Goal: Task Accomplishment & Management: Use online tool/utility

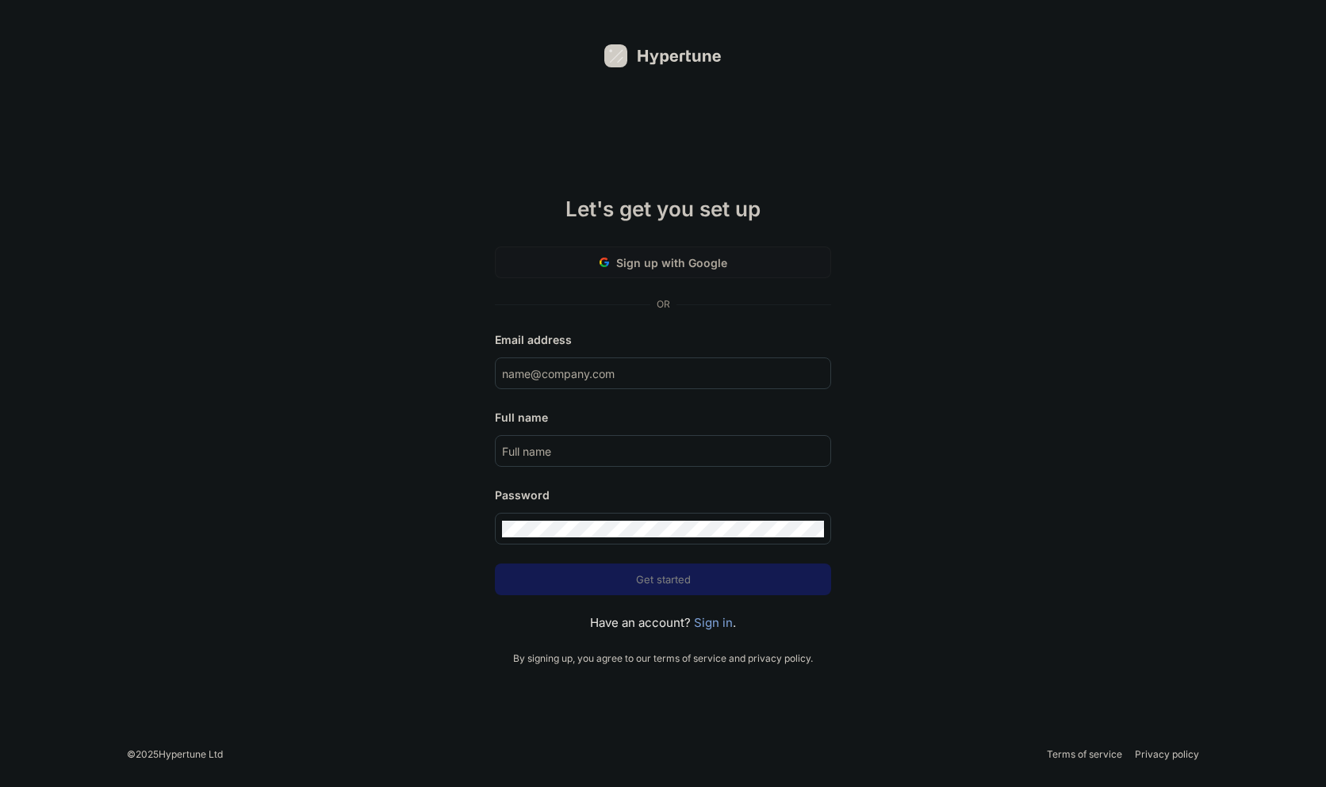
click at [705, 265] on span "Sign up with Google" at bounding box center [671, 262] width 111 height 17
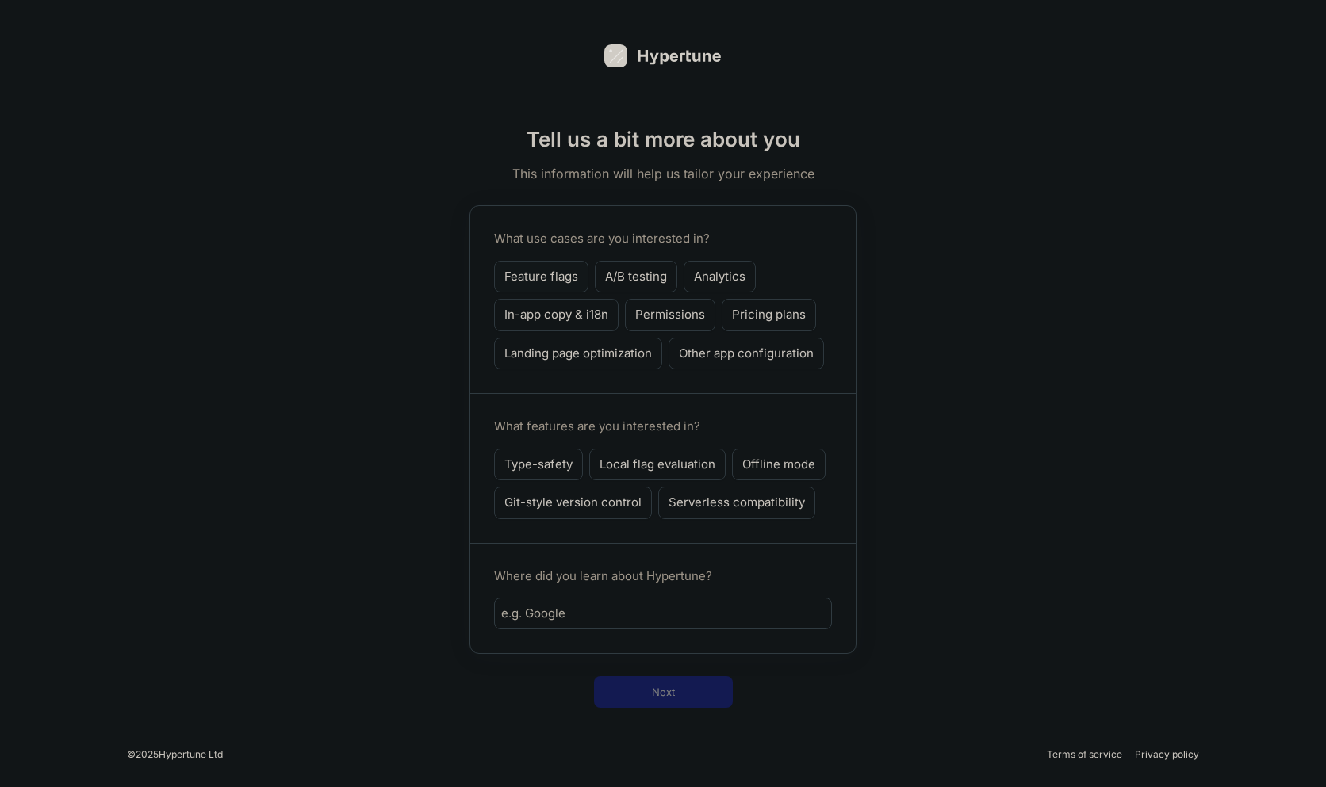
click at [536, 277] on p "Feature flags" at bounding box center [541, 277] width 74 height 18
click at [647, 269] on p "A/B testing" at bounding box center [636, 277] width 62 height 18
click at [665, 312] on p "Permissions" at bounding box center [670, 315] width 70 height 18
click at [626, 348] on p "Landing page optimization" at bounding box center [577, 354] width 147 height 18
click at [729, 348] on p "Other app configuration" at bounding box center [746, 354] width 135 height 18
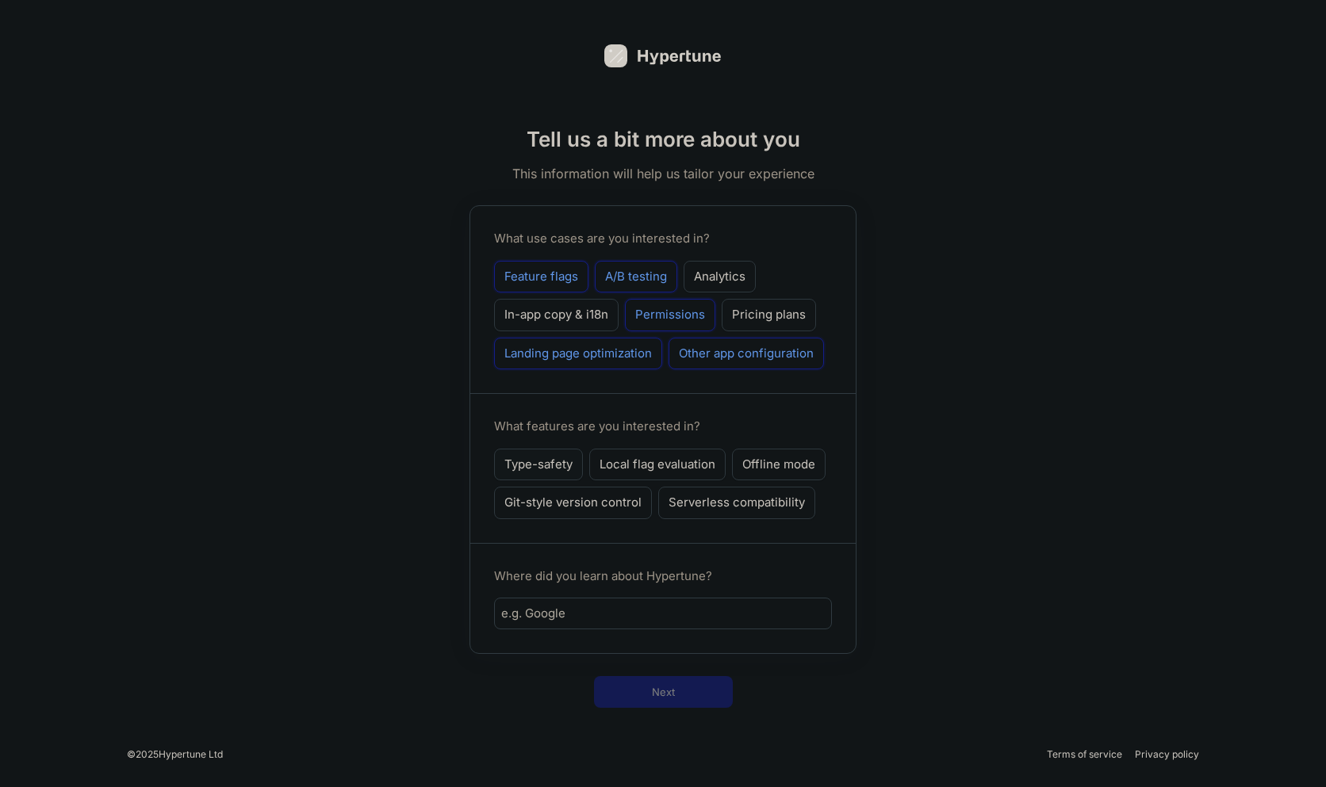
click at [548, 461] on p "Type-safety" at bounding box center [538, 465] width 68 height 18
click at [597, 610] on input "text" at bounding box center [662, 614] width 323 height 18
type input "Vercel"
click at [678, 679] on button "Next" at bounding box center [663, 692] width 139 height 32
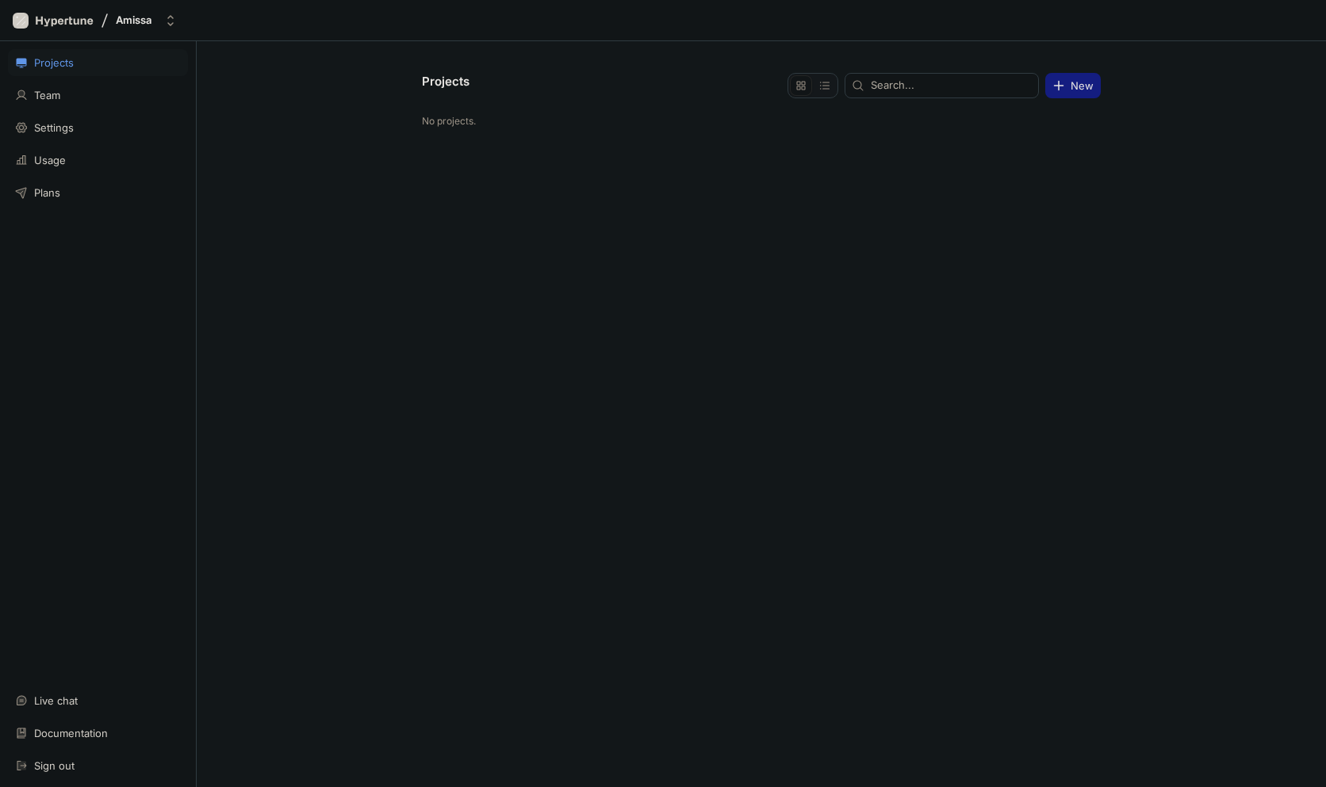
click at [1077, 86] on span "New" at bounding box center [1081, 86] width 23 height 10
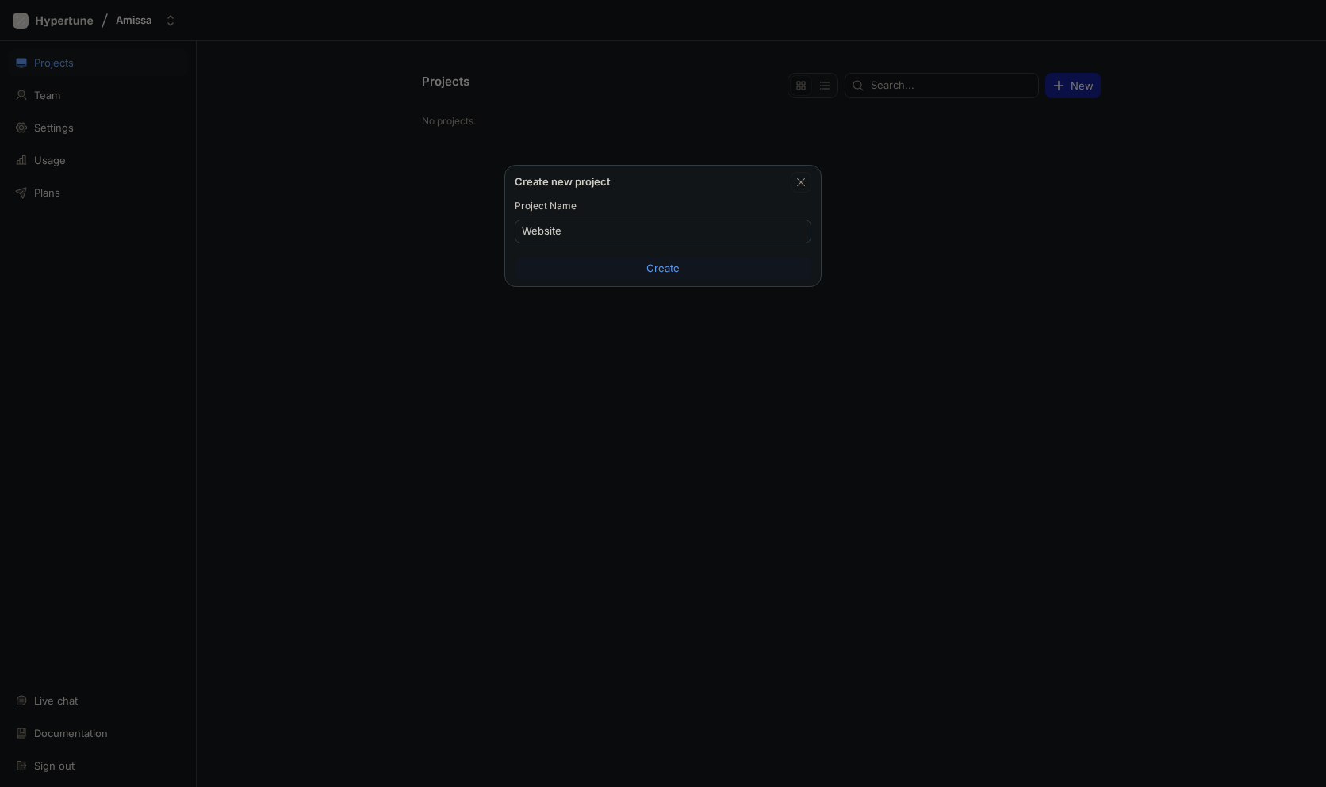
type input "Website"
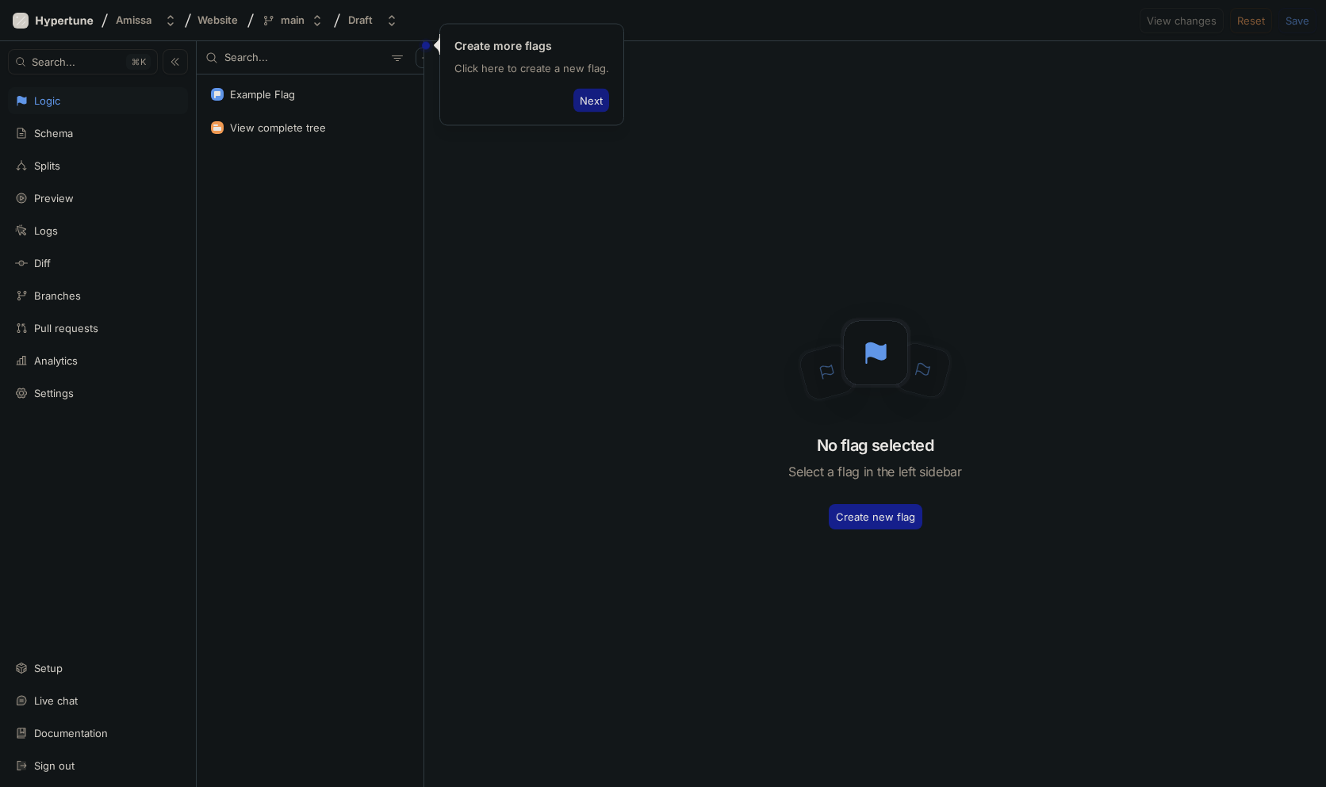
click at [582, 99] on span "Next" at bounding box center [591, 101] width 23 height 10
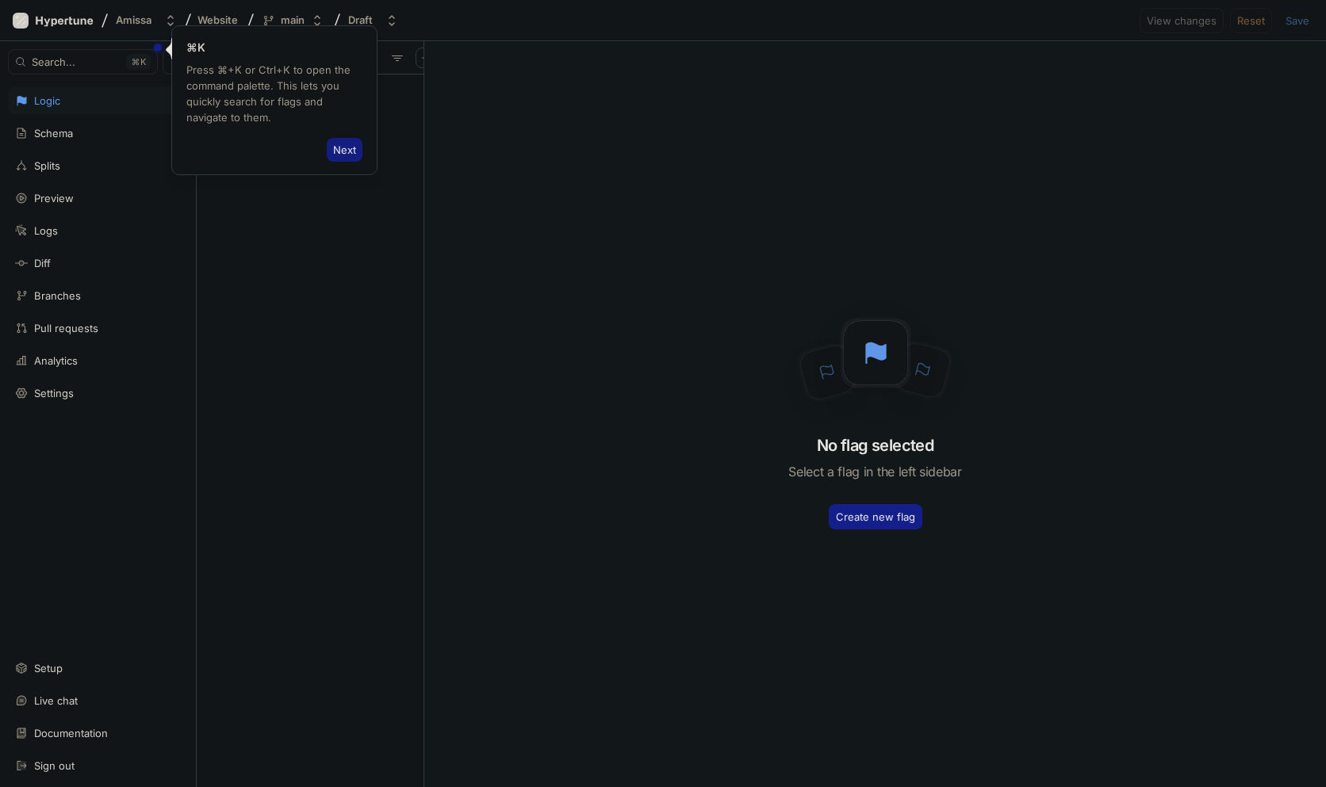
click at [347, 150] on span "Next" at bounding box center [344, 150] width 23 height 10
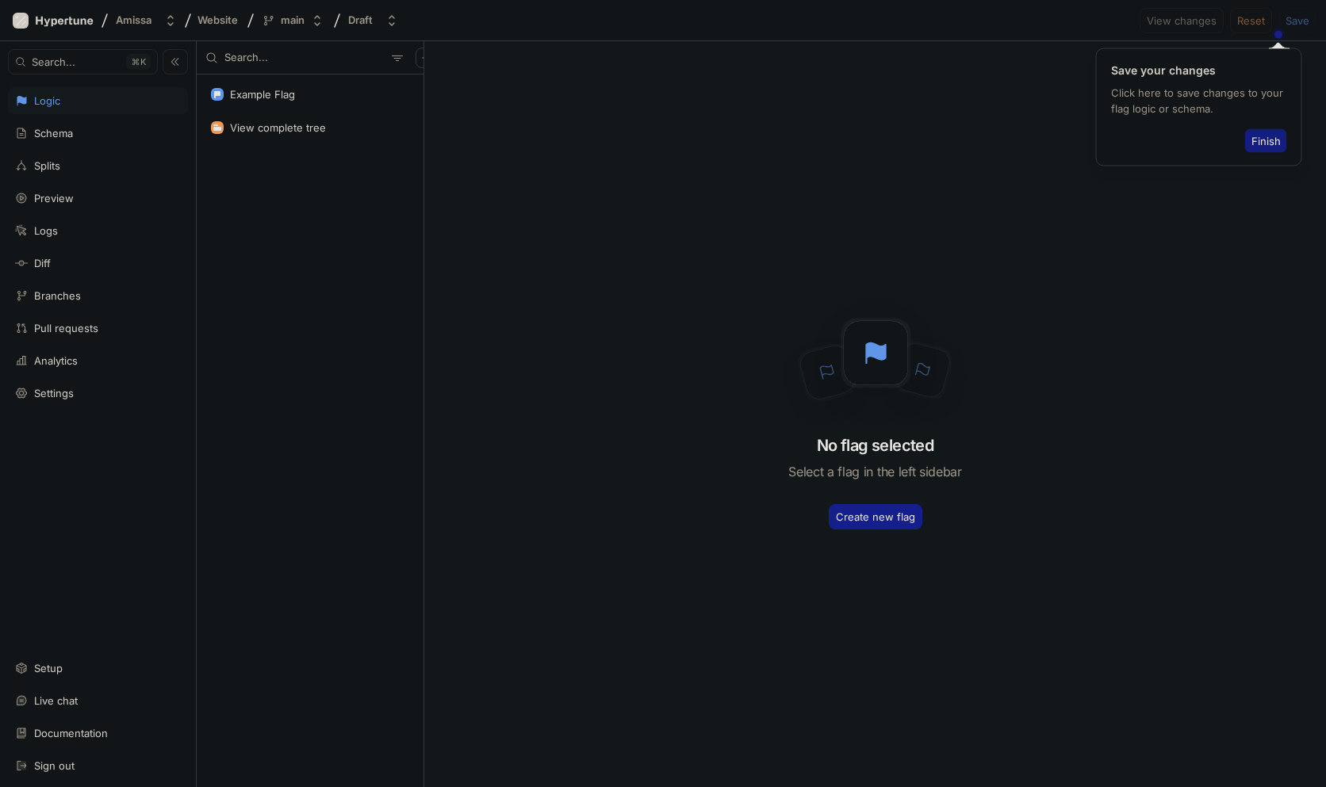
click at [1265, 141] on span "Finish" at bounding box center [1265, 141] width 29 height 10
click at [891, 509] on button "Create new flag" at bounding box center [875, 516] width 94 height 25
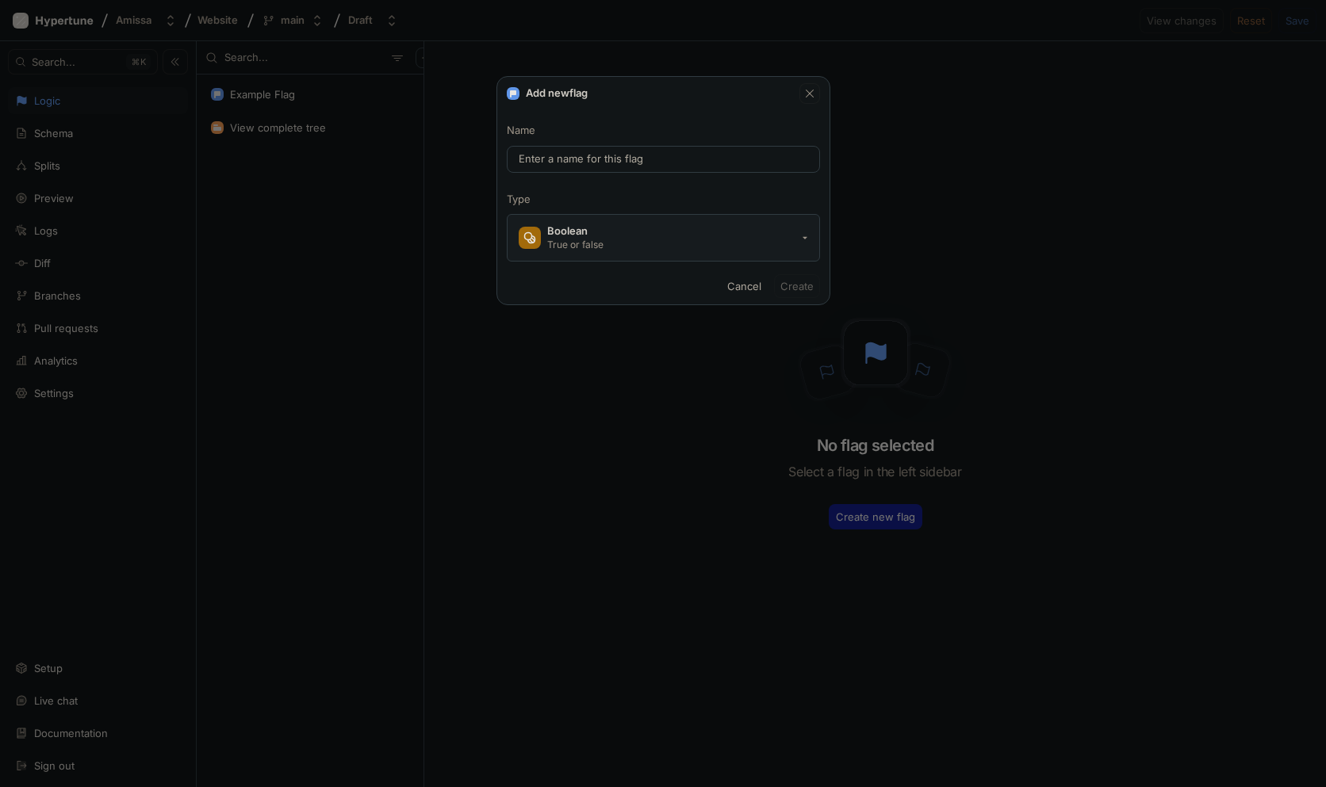
click at [786, 243] on button "Boolean True or false" at bounding box center [663, 238] width 313 height 48
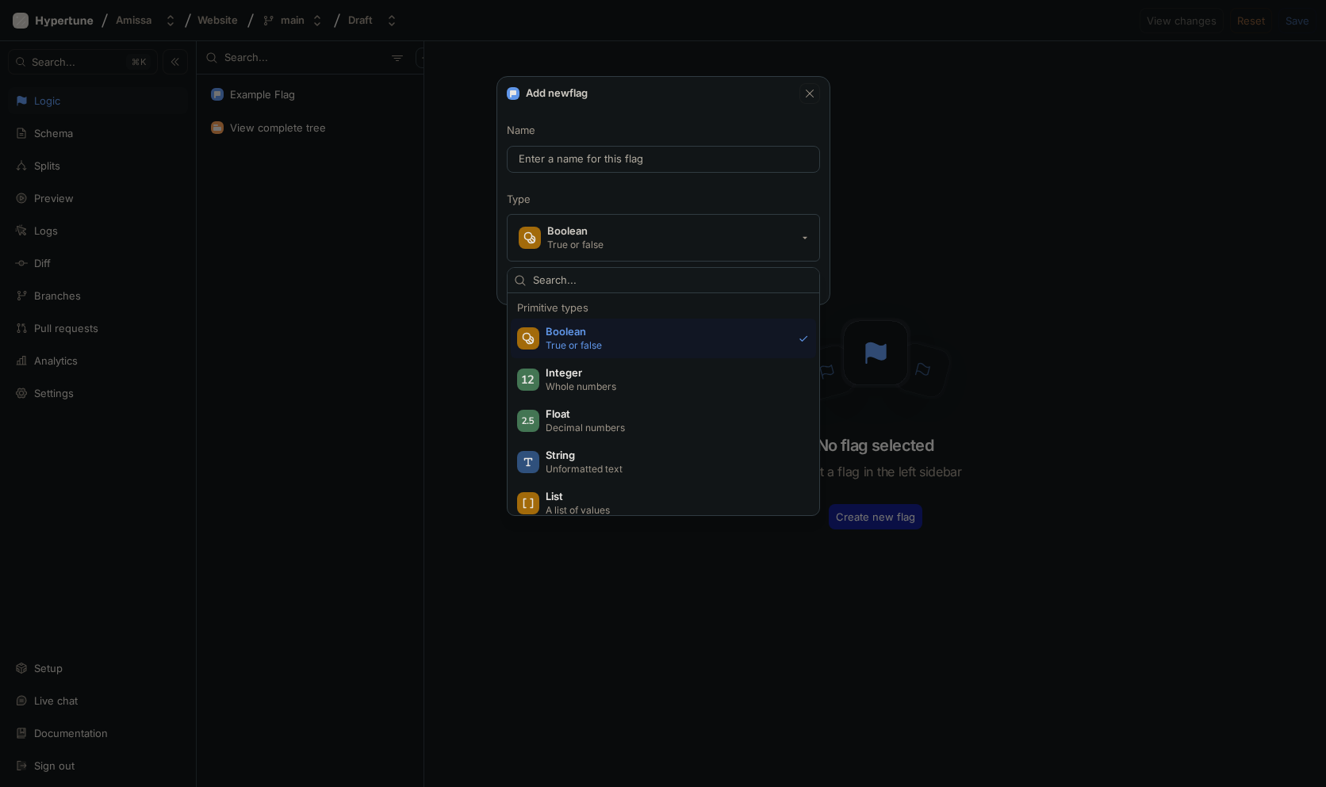
click at [722, 339] on p "True or false" at bounding box center [668, 345] width 247 height 13
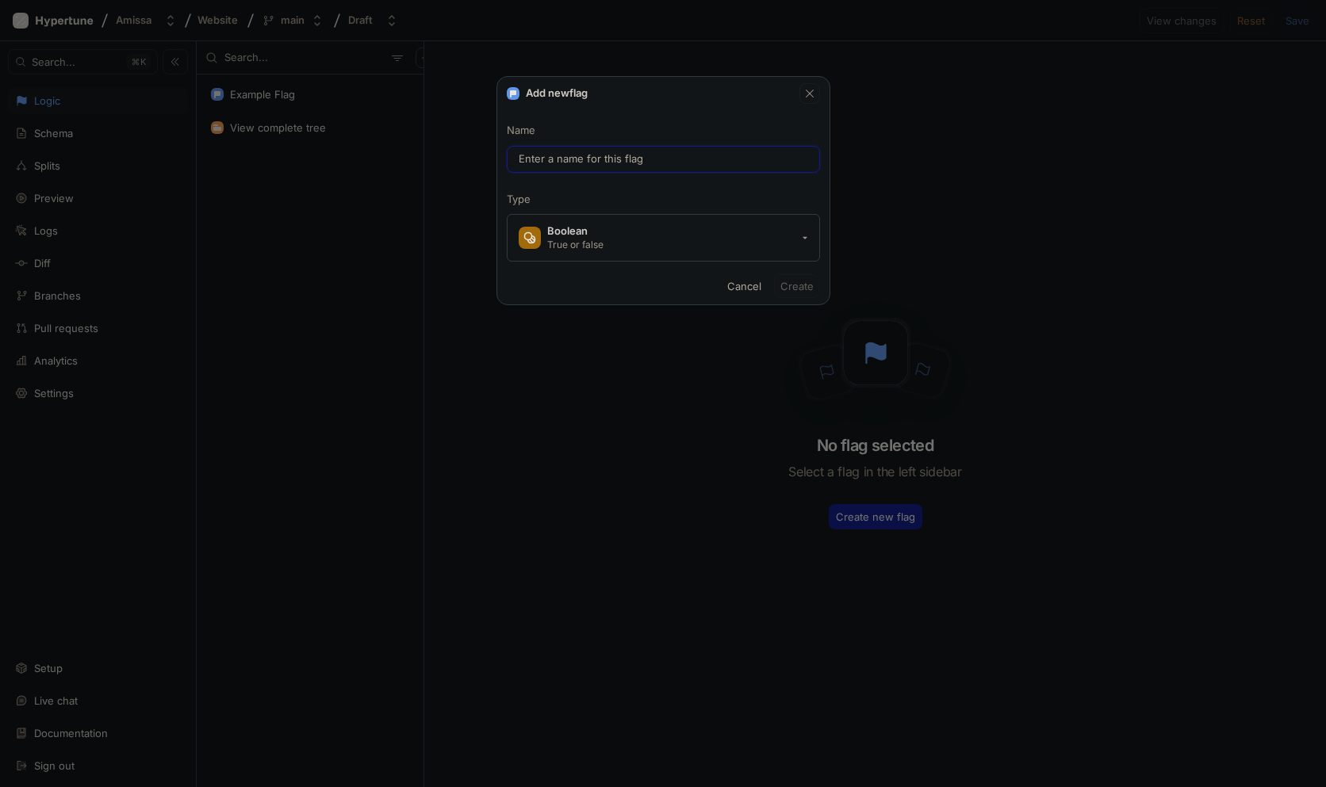
click at [611, 159] on input "text" at bounding box center [662, 159] width 289 height 16
type input "So"
type input "so"
type input "S"
type input "s"
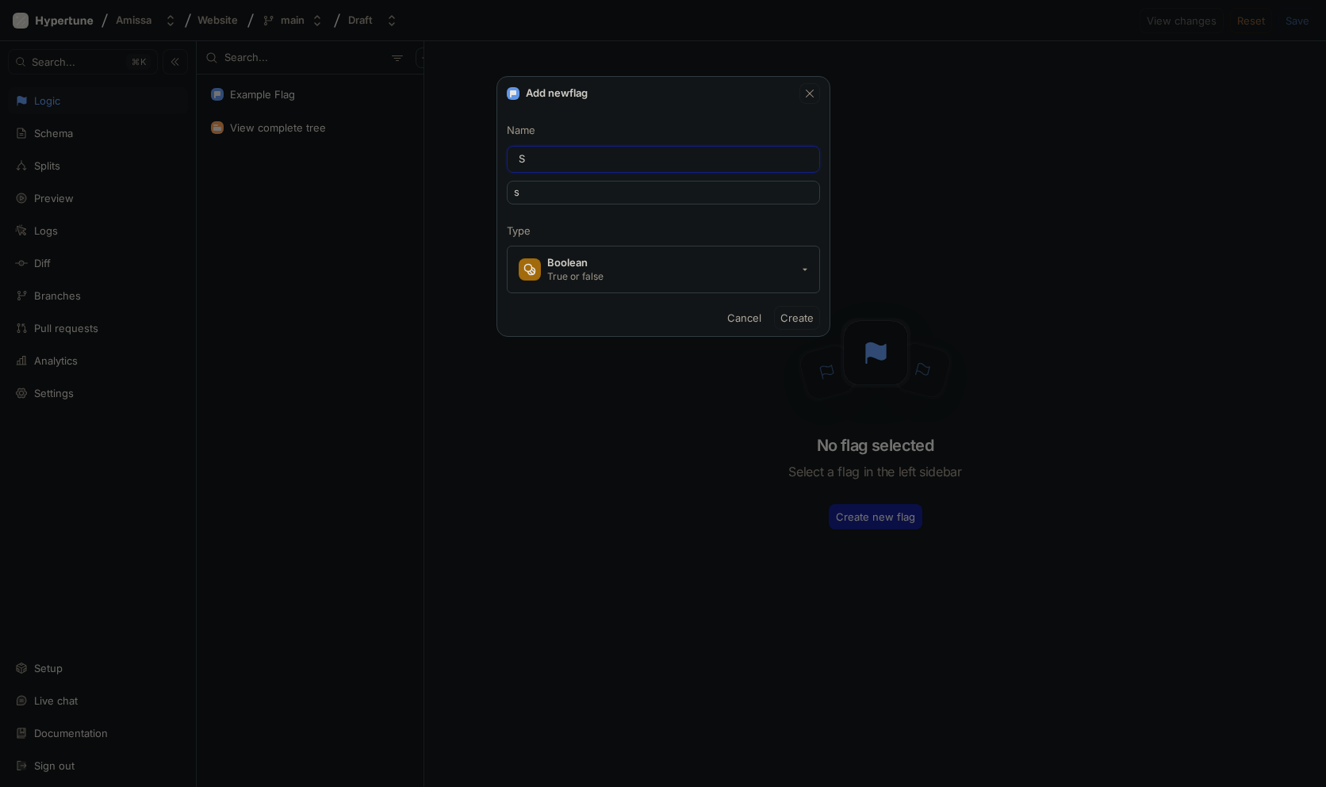
type input "Sh"
type input "sh"
type input "Sho"
type input "sho"
type input "Show"
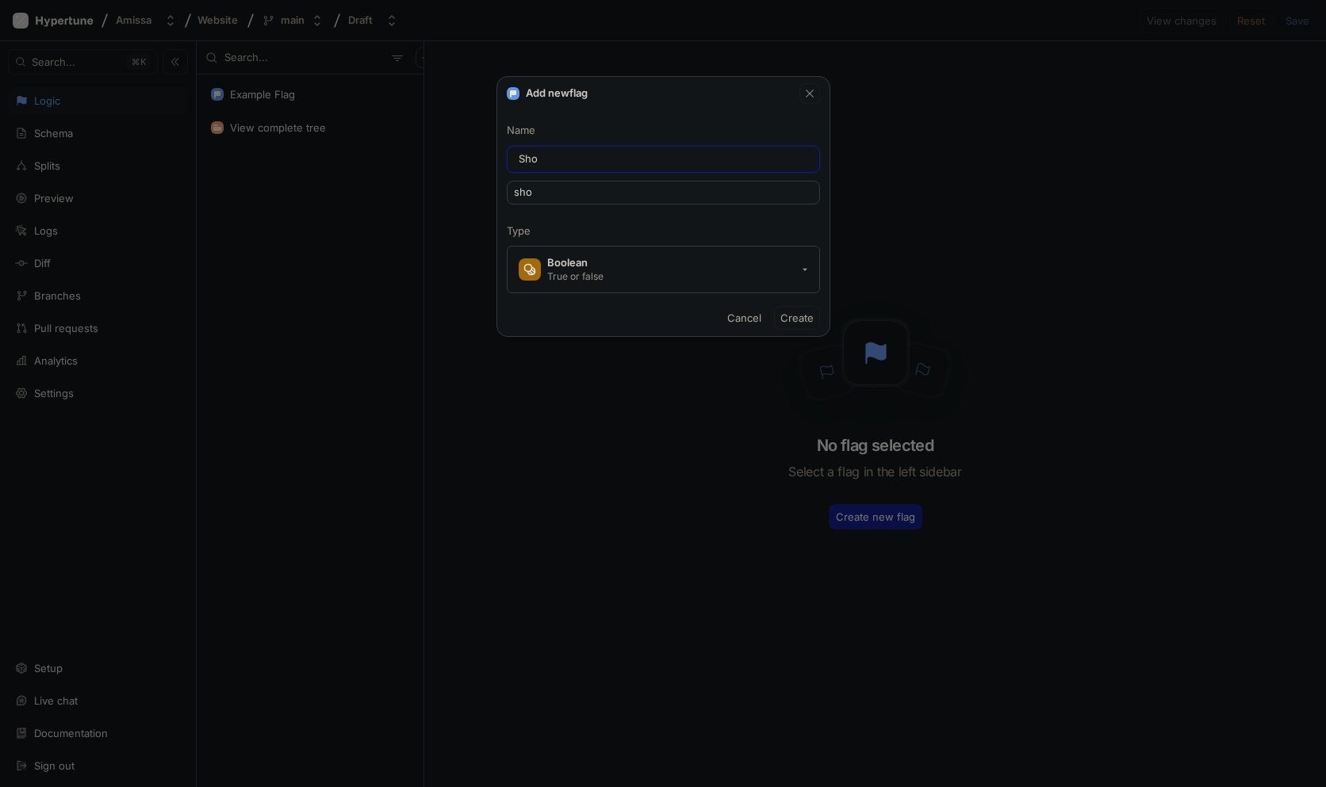
type input "show"
type input "Show I"
type input "showI"
type input "Show In"
type input "showIn"
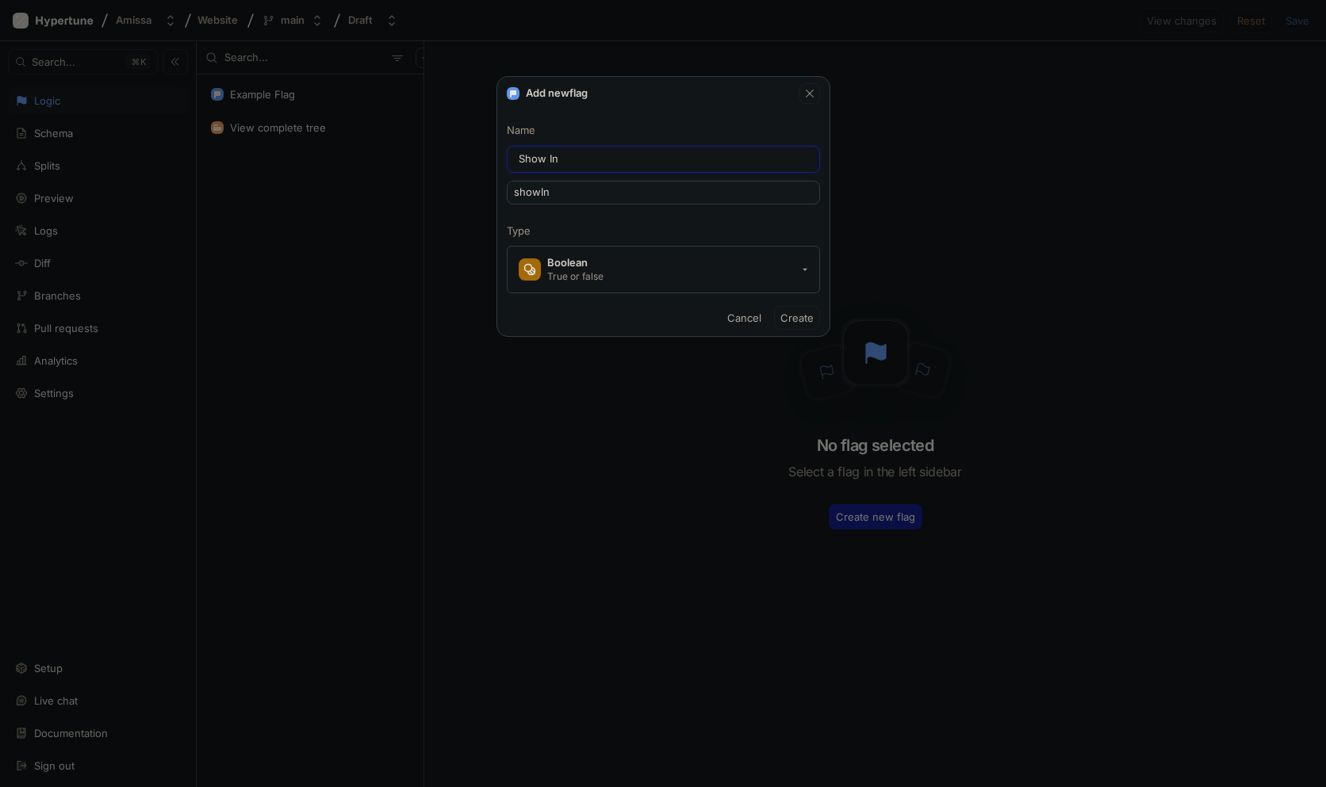
type input "Show Ins"
type input "showIns"
type input "Show Insi"
type input "showInsi"
type input "Show Insig"
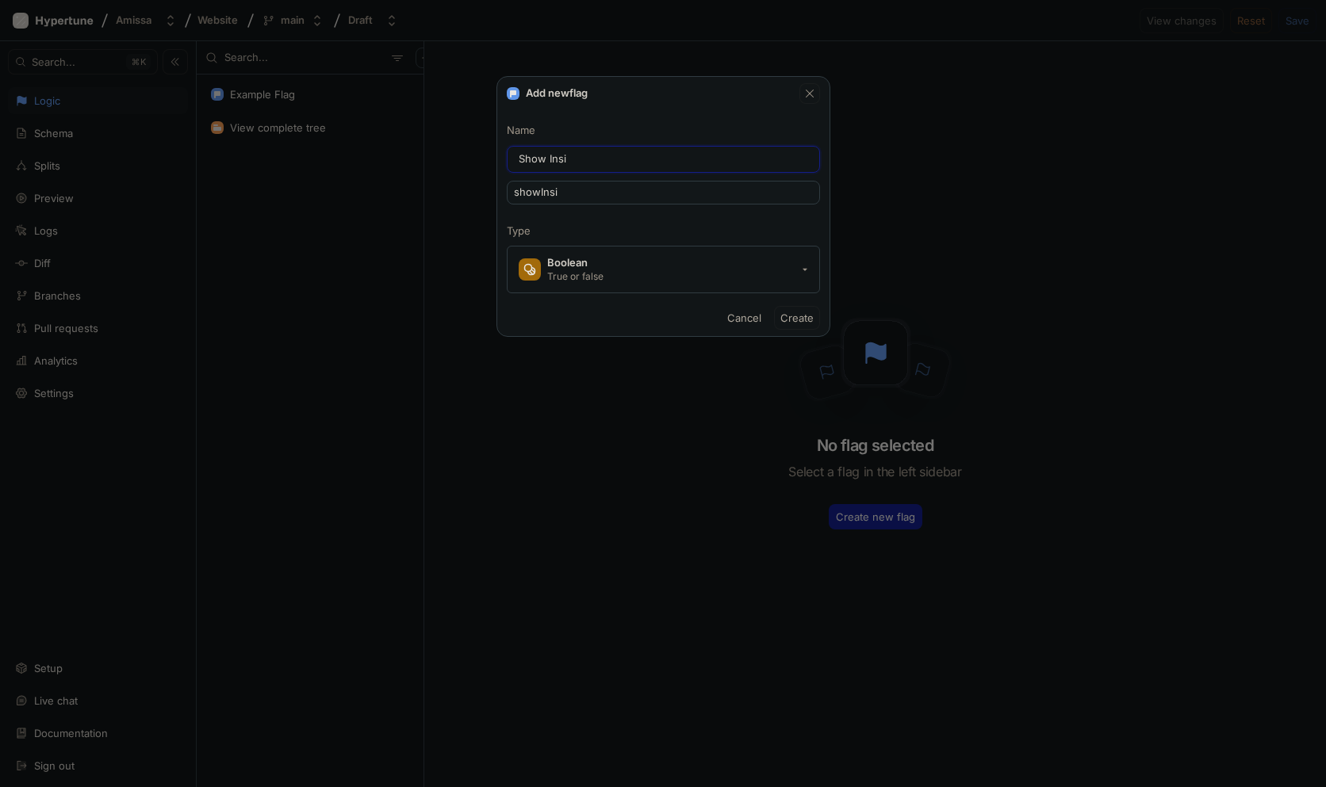
type input "showInsig"
type input "Show Insigh"
type input "showInsigh"
type input "Show Insight"
type input "showInsight"
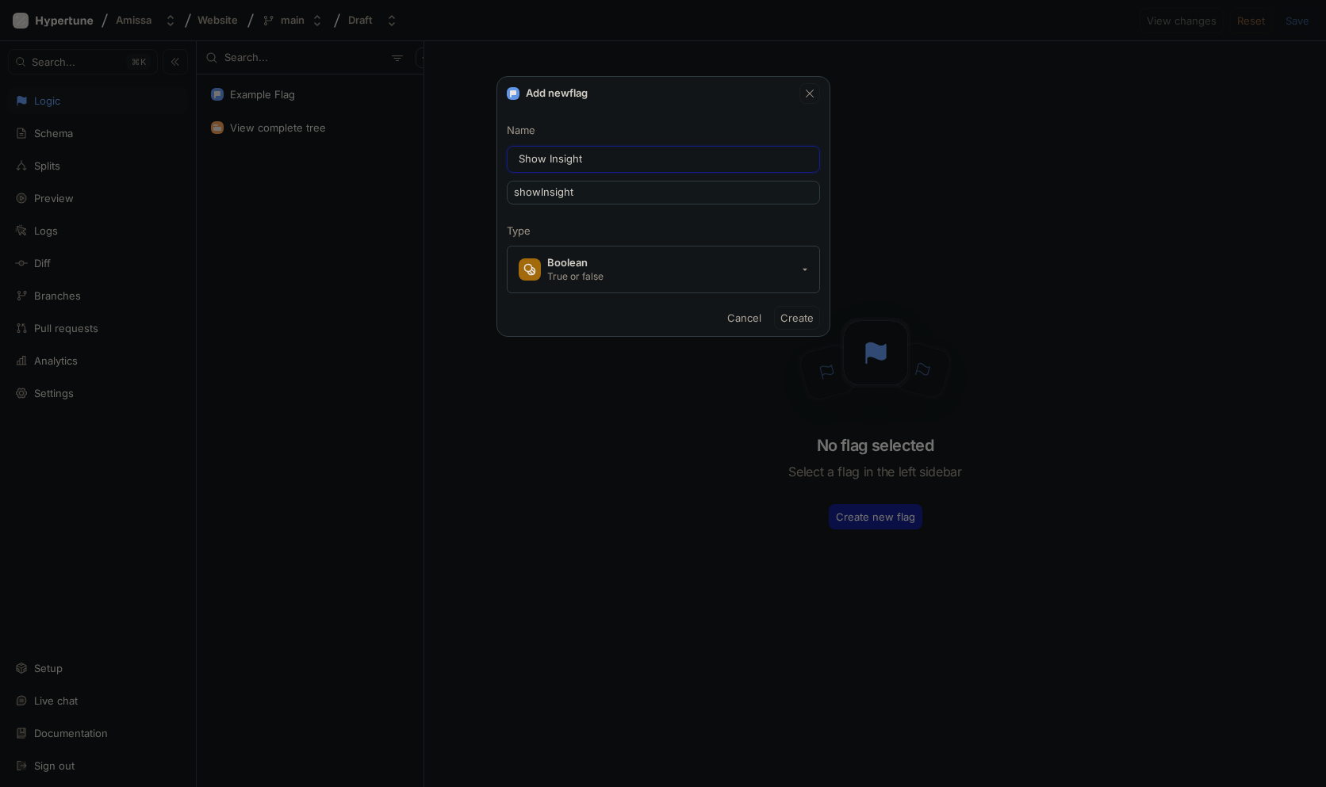
type input "Show Insights"
type input "showInsights"
type input "Show Insights P"
type input "showInsightsP"
type input "Show Insights PA"
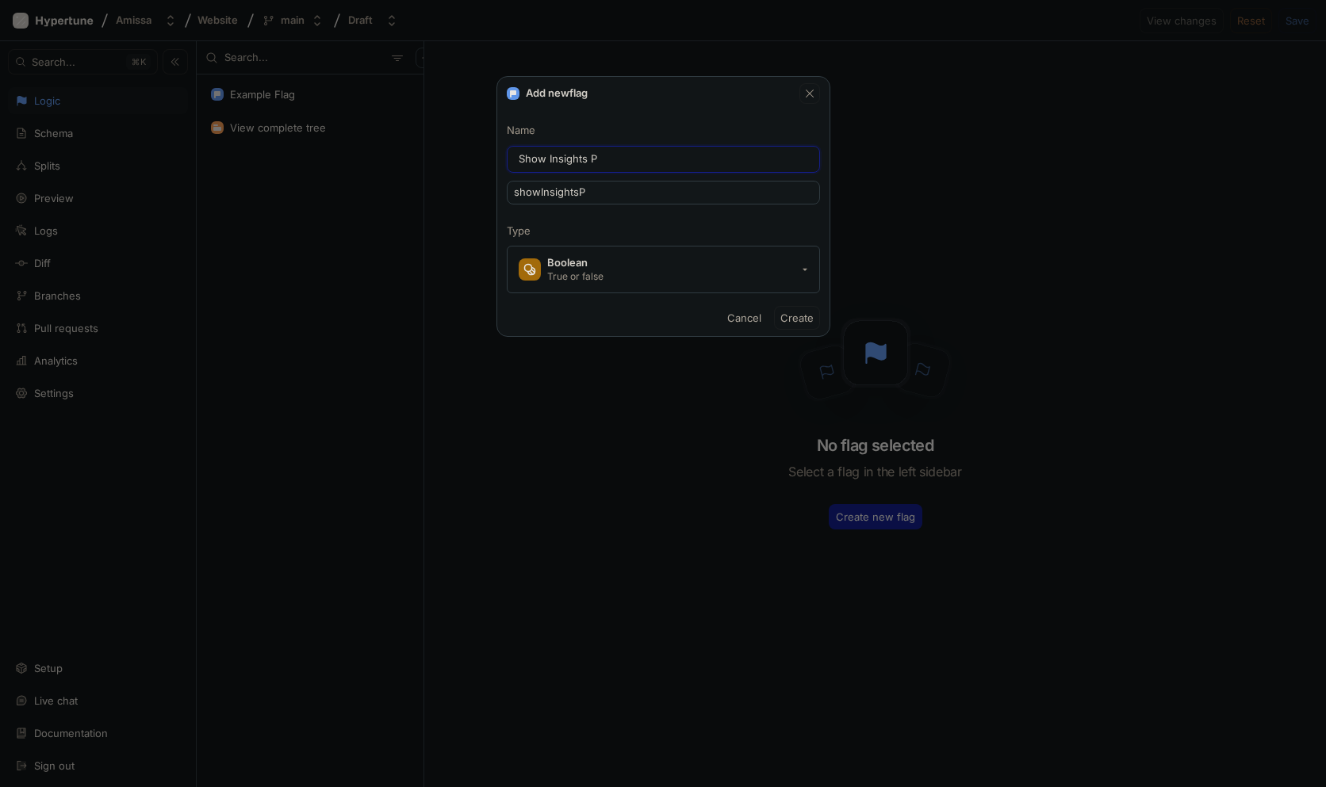
type input "showInsightsPA"
type input "Show Insights PAg"
type input "showInsightsPAg"
type input "Show Insights PAge"
type input "showInsightsPAge"
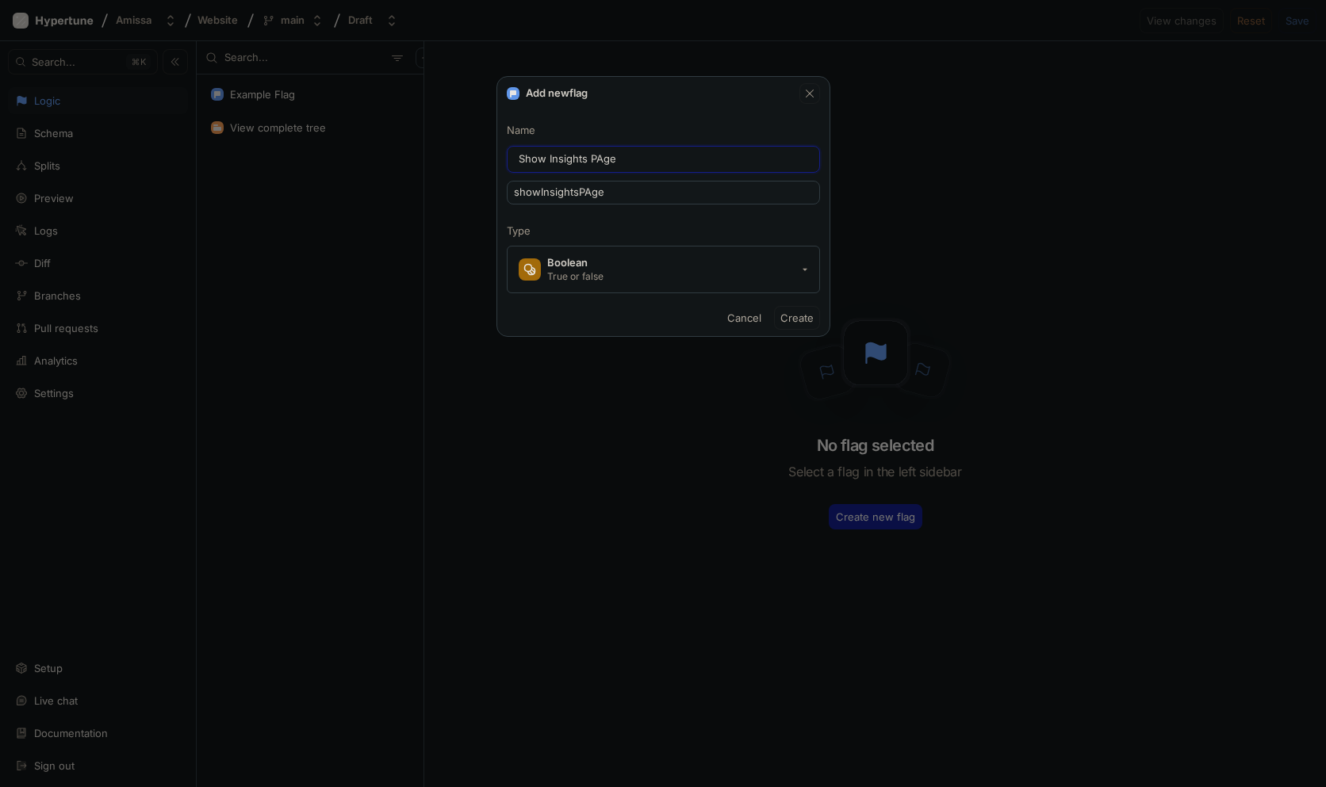
type input "Show Insights PAge="
type input "showInsightsPAge="
type input "Show Insights PAge"
type input "showInsightsPAge"
type input "Show Insights PAg"
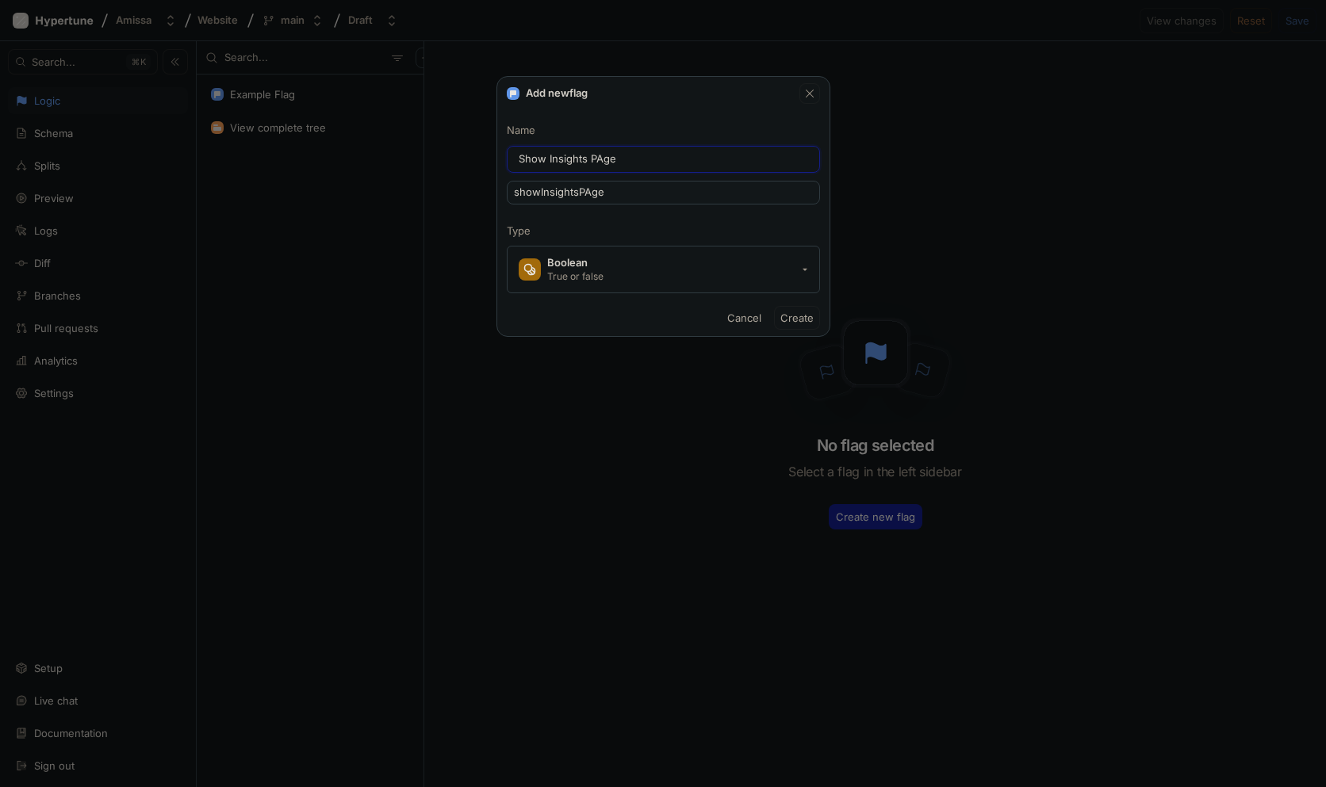
type input "showInsightsPAg"
type input "Show Insights PA"
type input "showInsightsPA"
type input "Show Insights P"
type input "showInsightsP"
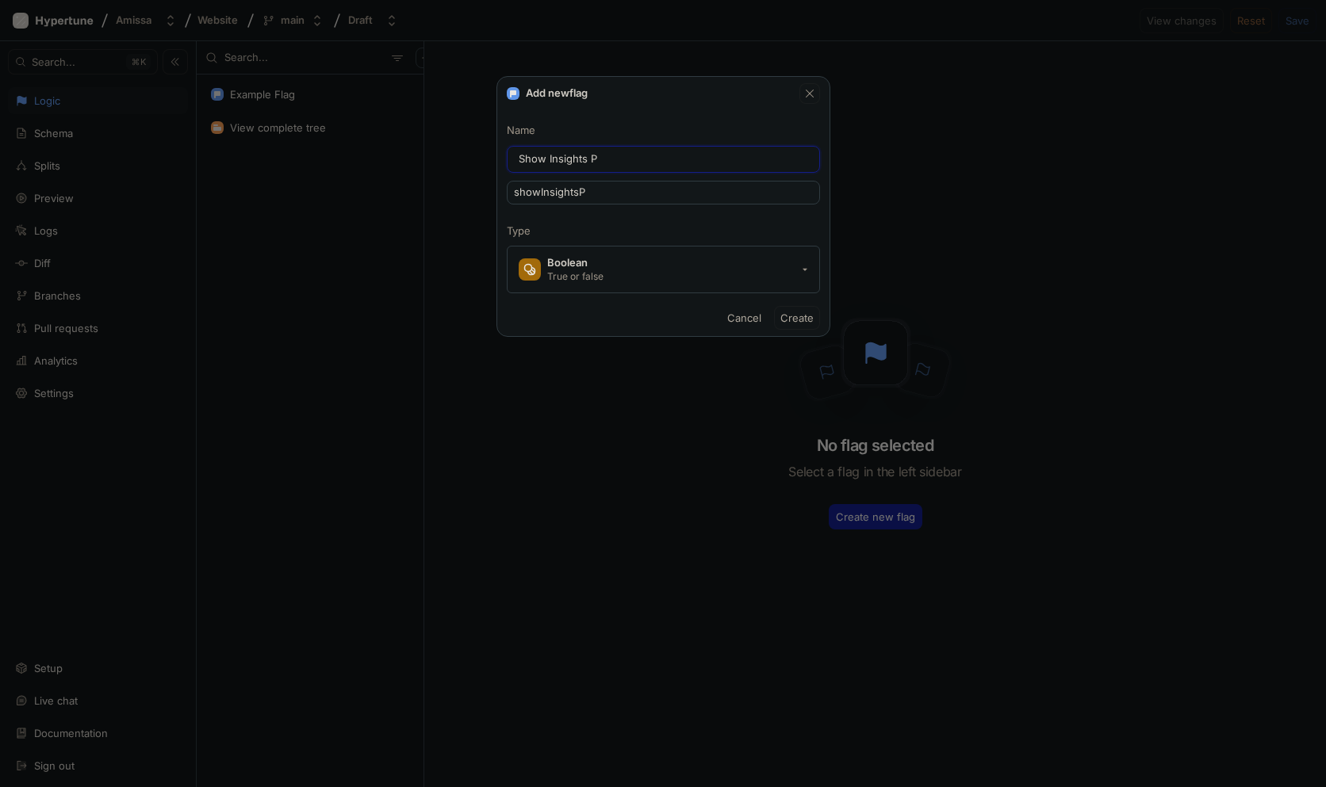
type input "Show Insights Pa"
type input "showInsightsPa"
type input "Show Insights Pag"
type input "showInsightsPag"
type input "Show Insights Page"
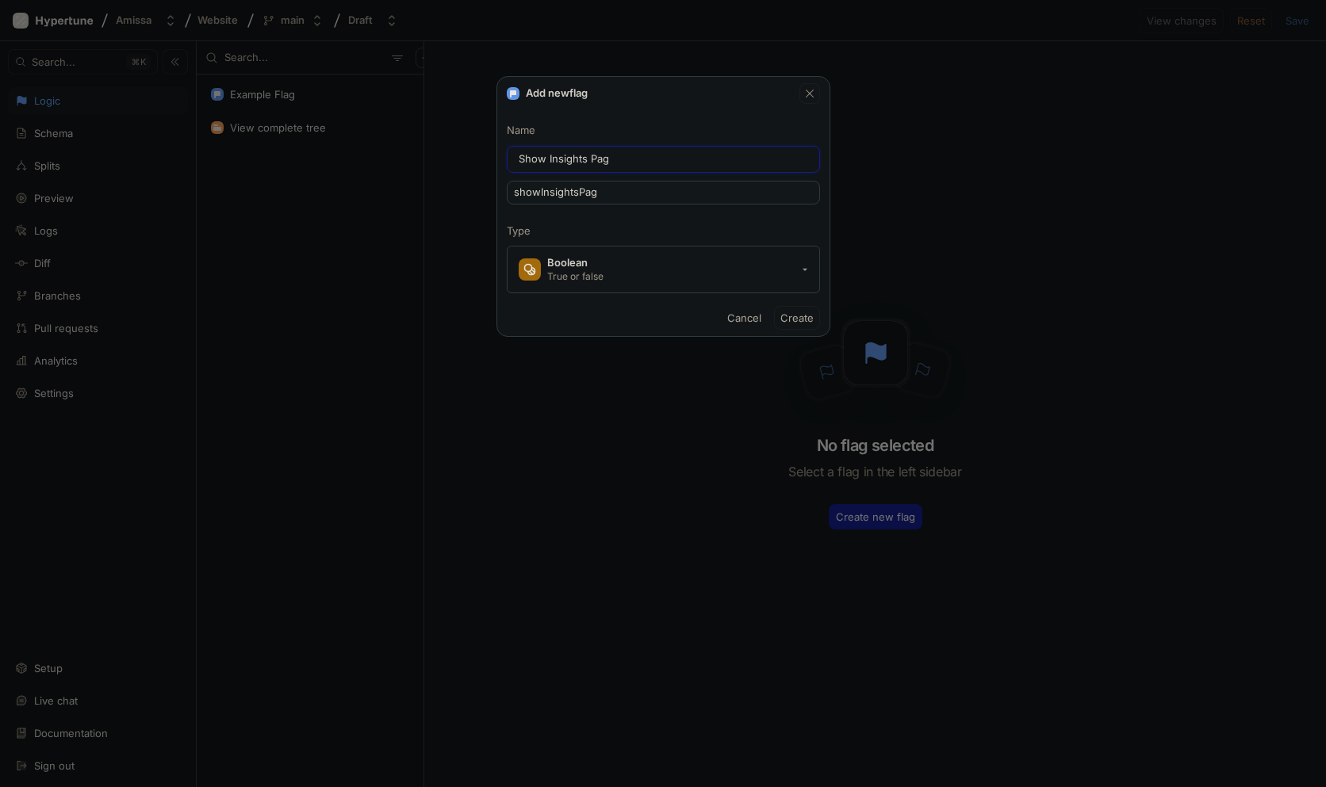
type input "showInsightsPage"
click at [791, 316] on span "Create" at bounding box center [796, 318] width 33 height 10
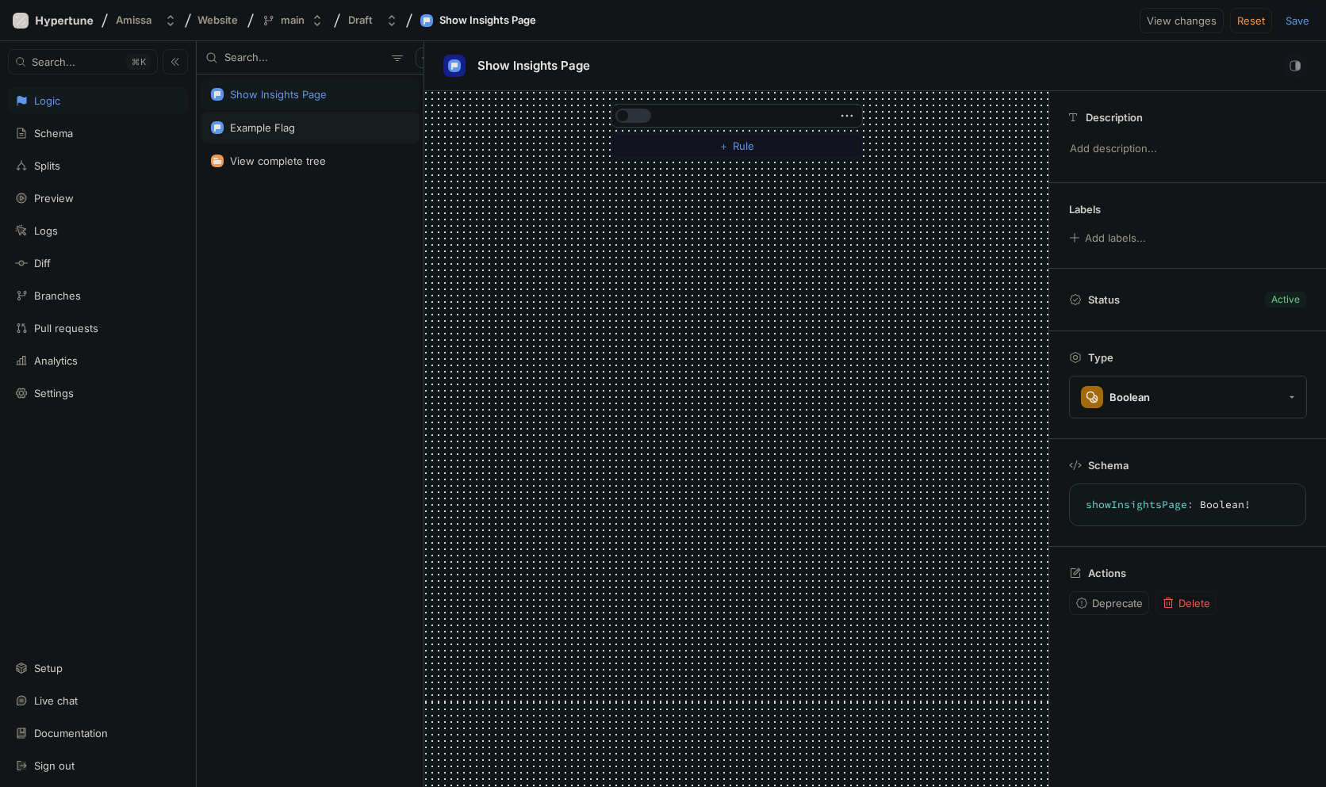
click at [274, 121] on div "Example Flag" at bounding box center [262, 127] width 65 height 13
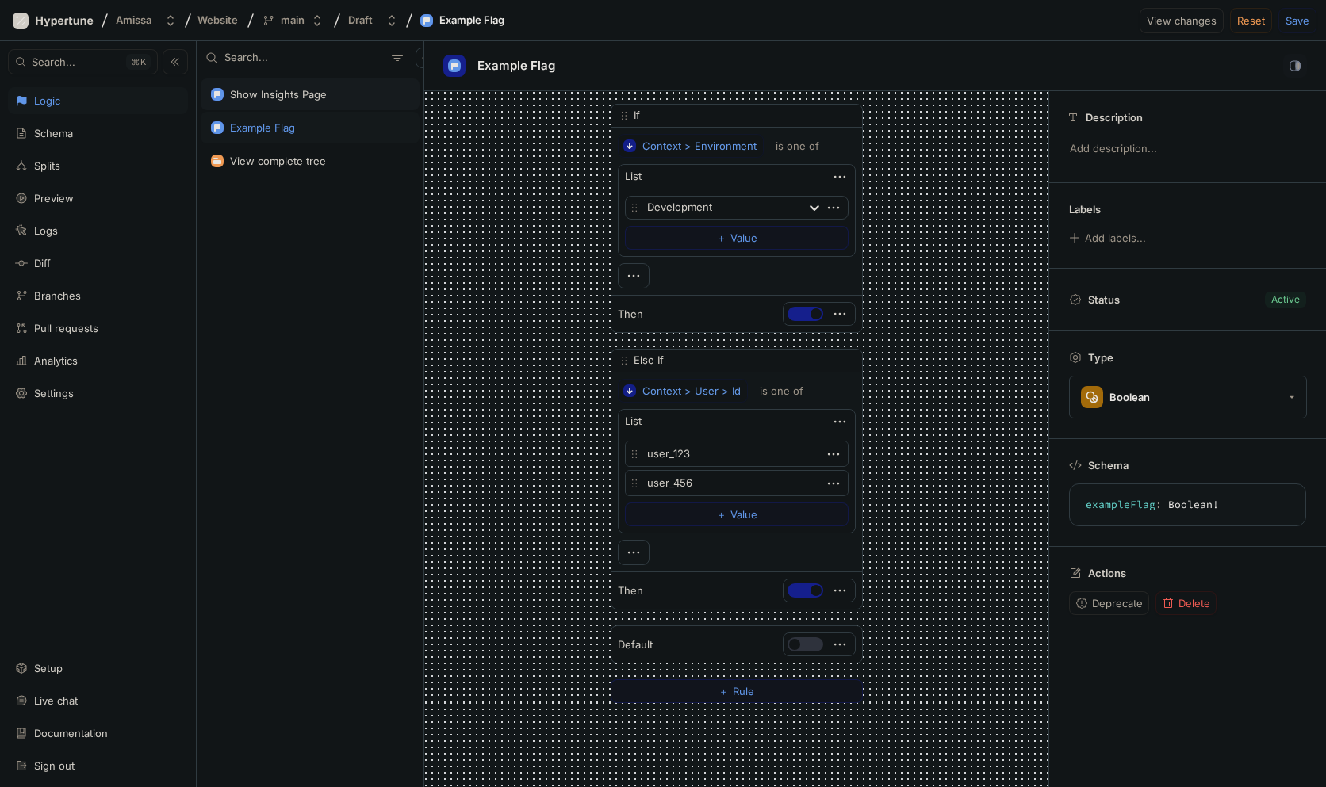
click at [276, 99] on div "Show Insights Page" at bounding box center [278, 94] width 97 height 13
type textarea "showInsightsPage: Boolean!"
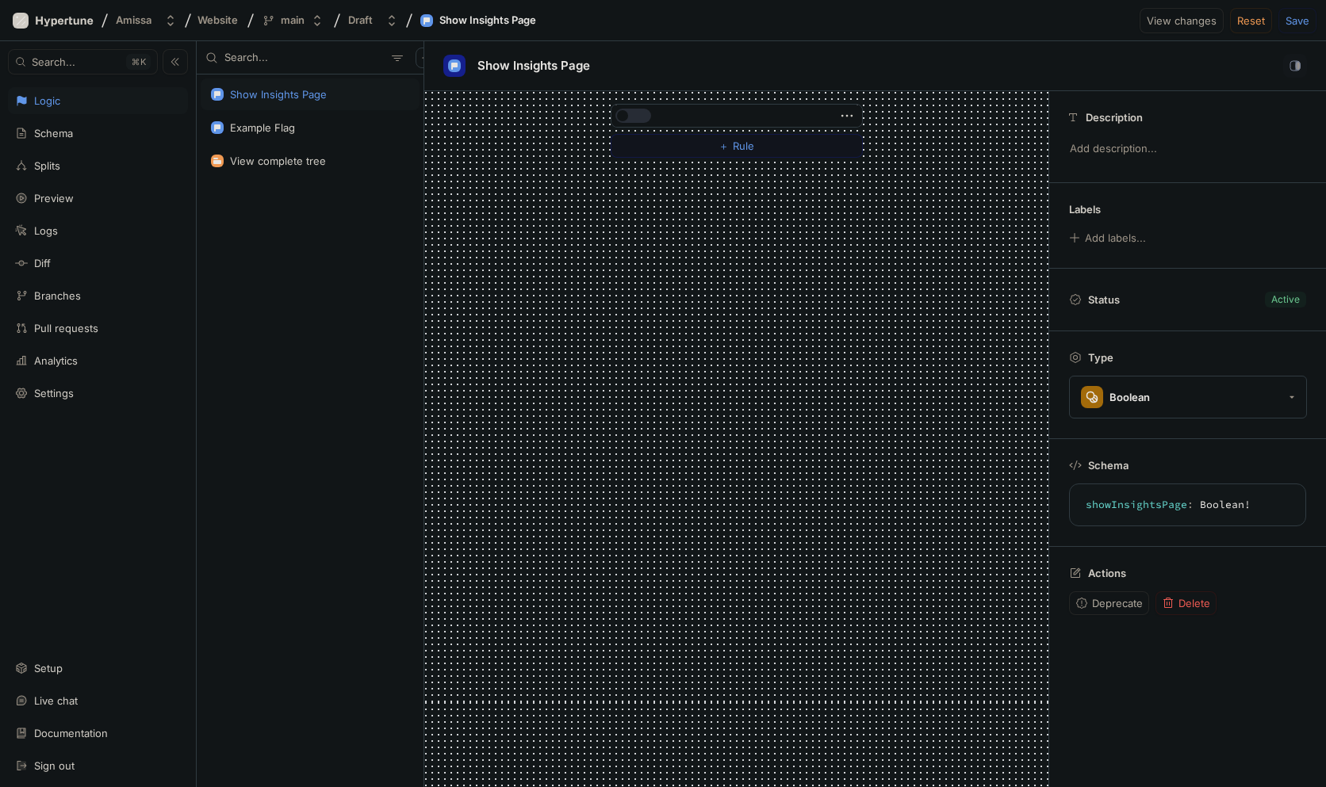
click at [634, 113] on button "button" at bounding box center [633, 116] width 36 height 14
click at [677, 147] on button "＋ Rule" at bounding box center [736, 146] width 252 height 24
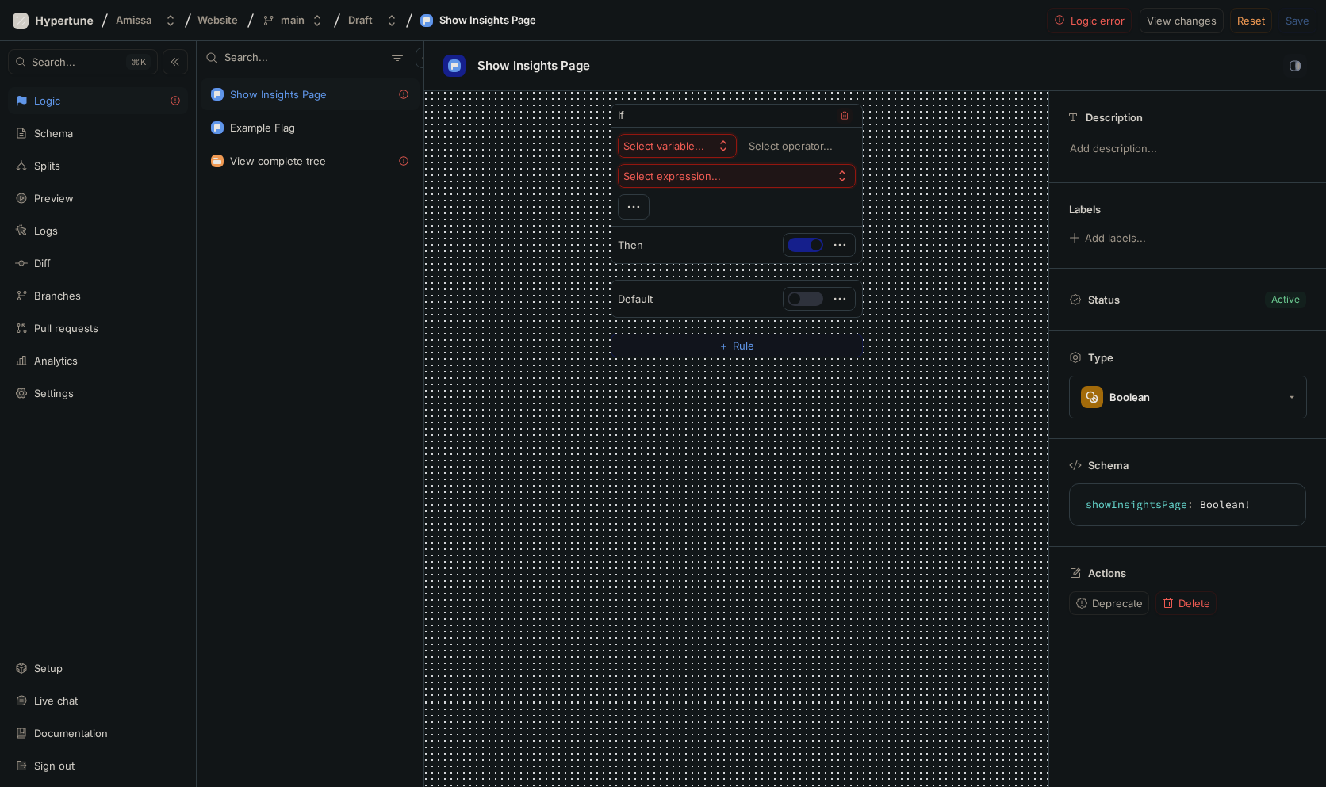
click at [681, 147] on div "Select variable..." at bounding box center [663, 146] width 81 height 13
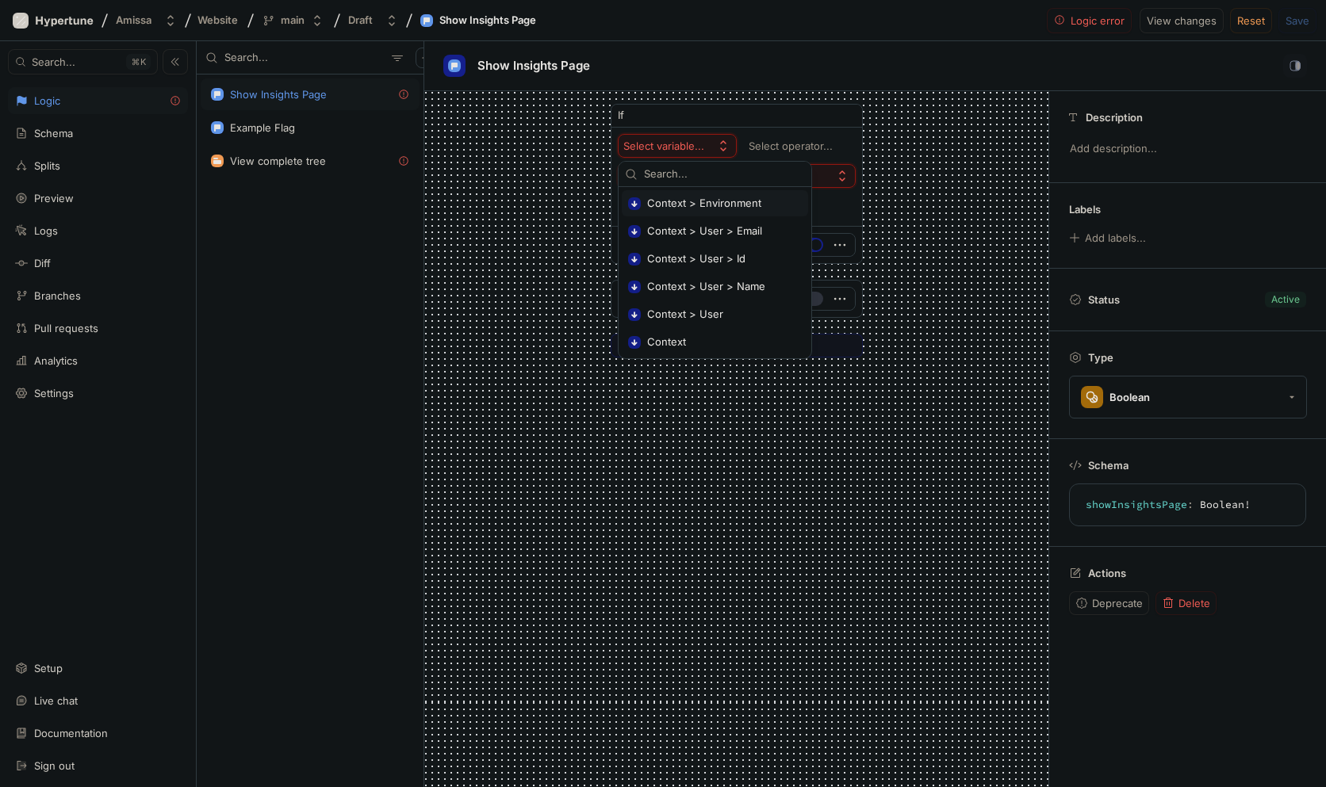
click at [743, 205] on span "Context > Environment" at bounding box center [720, 203] width 147 height 13
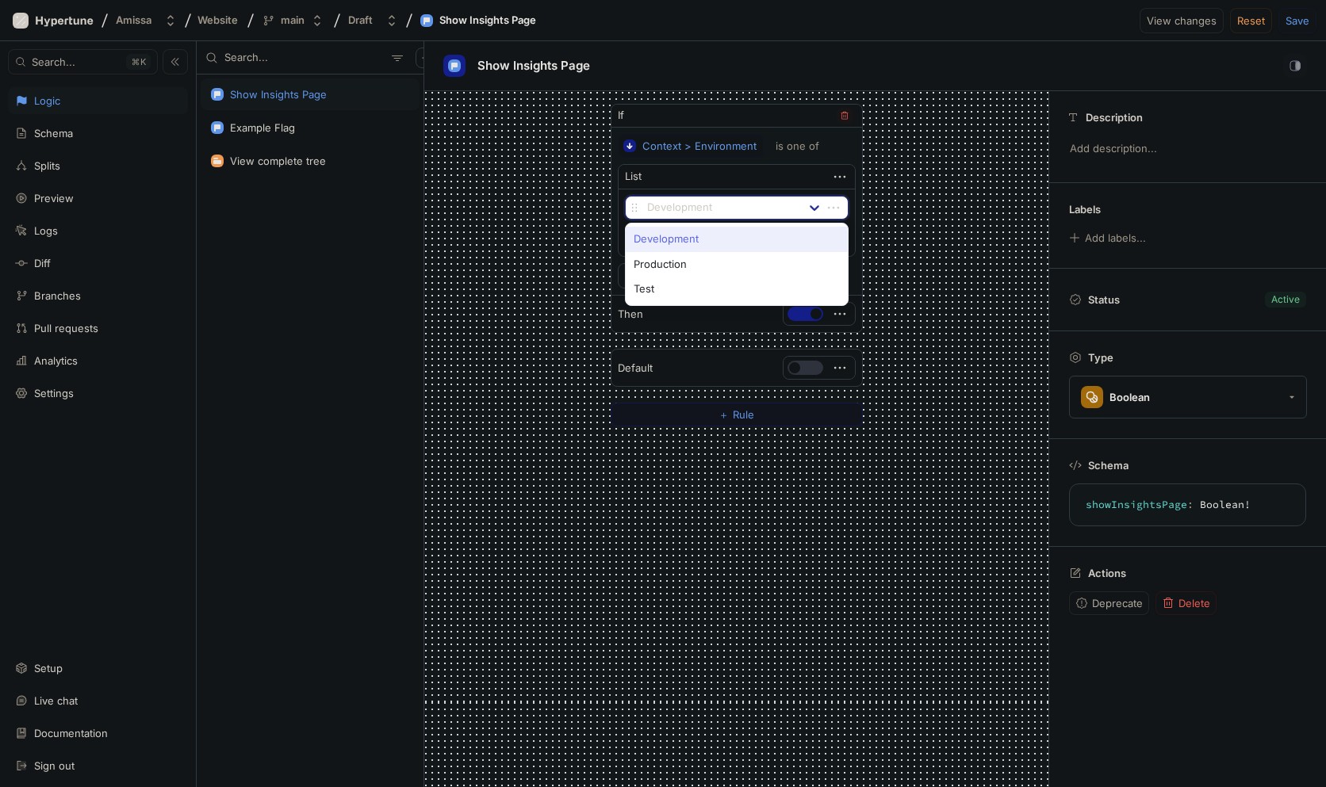
click at [816, 205] on icon at bounding box center [814, 208] width 16 height 16
click at [854, 140] on div "Context > Environment is one of" at bounding box center [737, 146] width 238 height 24
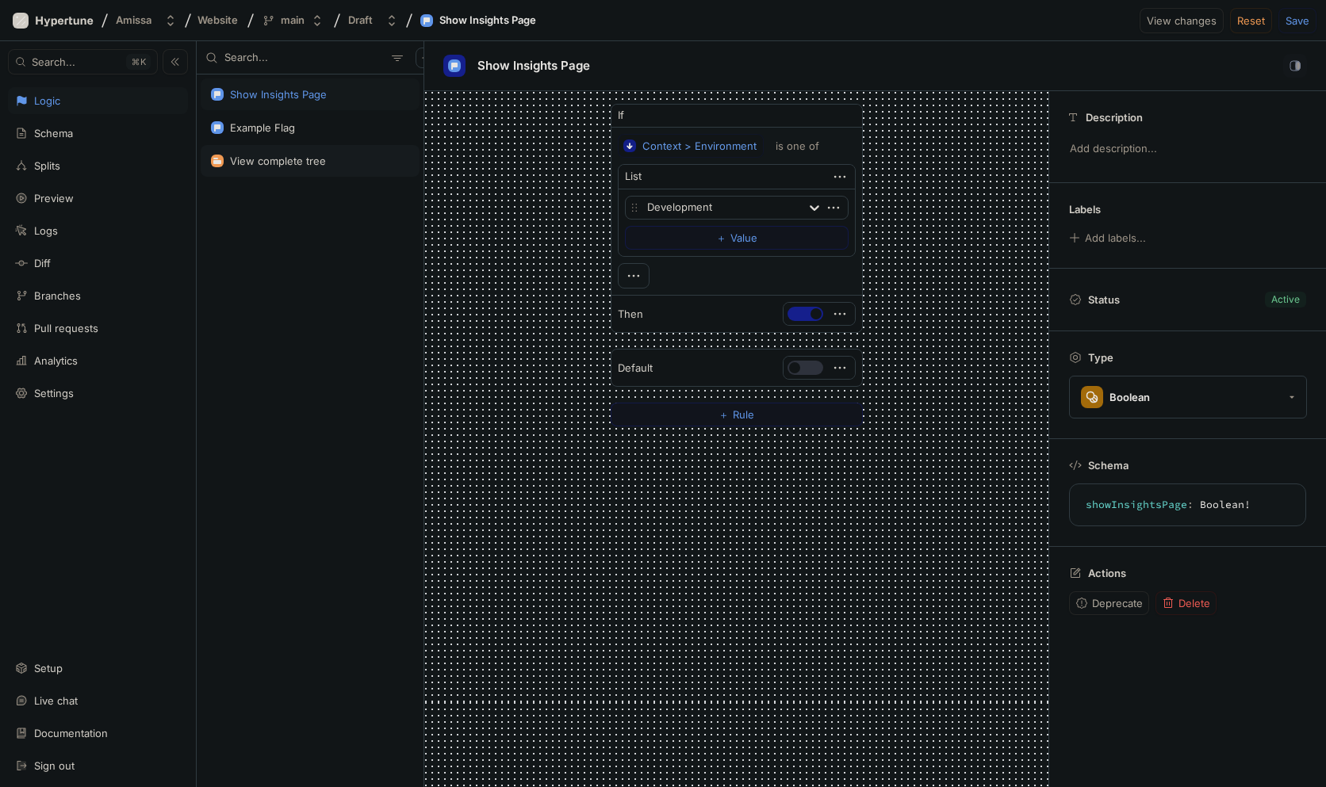
click at [253, 166] on div "View complete tree" at bounding box center [278, 161] width 96 height 13
type textarea "x"
